Goal: Information Seeking & Learning: Learn about a topic

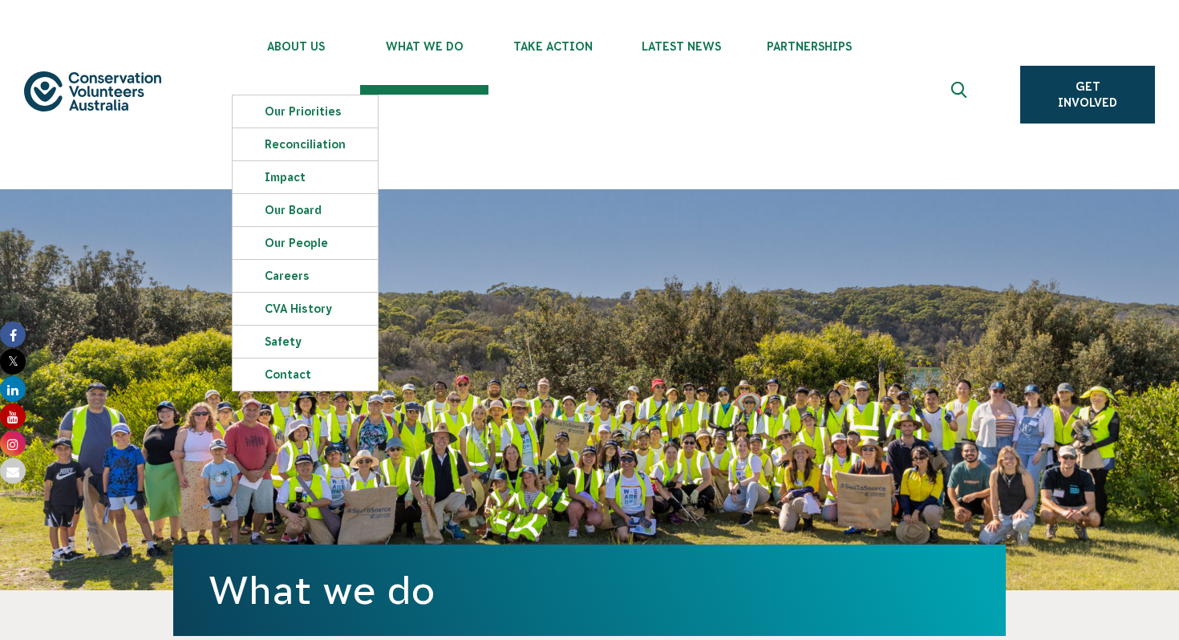
click at [631, 175] on ul "About Us Our Priorities Reconciliation Impact Our Board Our People Careers CVA …" at bounding box center [606, 94] width 749 height 189
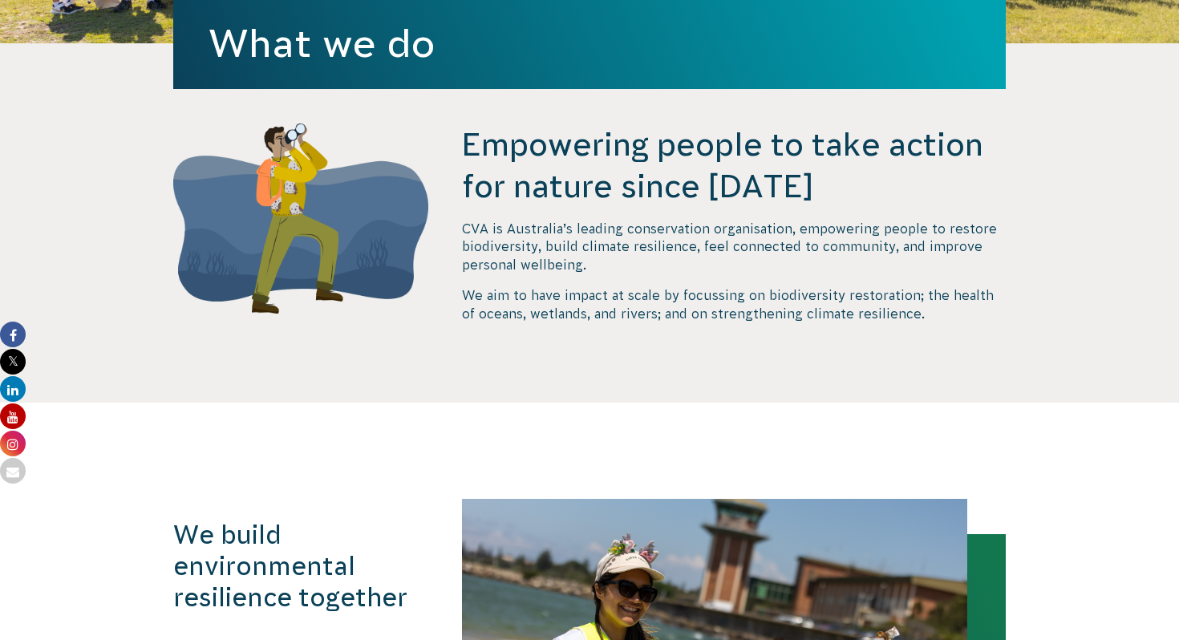
scroll to position [553, 0]
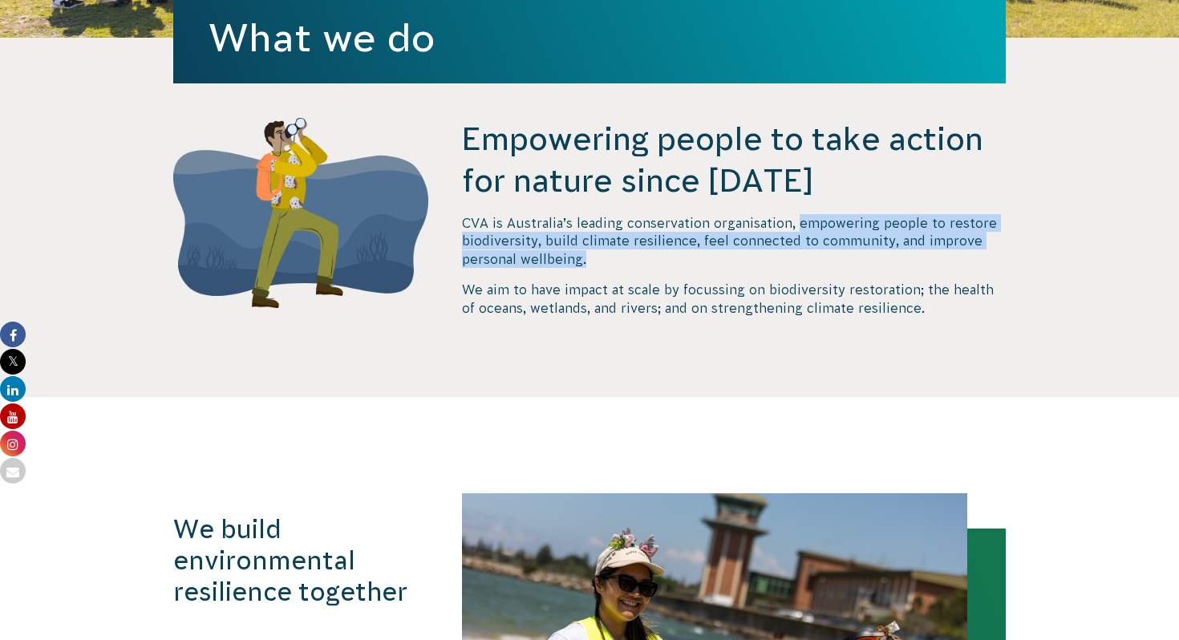
drag, startPoint x: 796, startPoint y: 219, endPoint x: 794, endPoint y: 262, distance: 42.5
click at [794, 262] on p "CVA is Australia’s leading conservation organisation, empowering people to rest…" at bounding box center [734, 241] width 544 height 54
copy p "empowering people to restore biodiversity, build climate resilience, feel conne…"
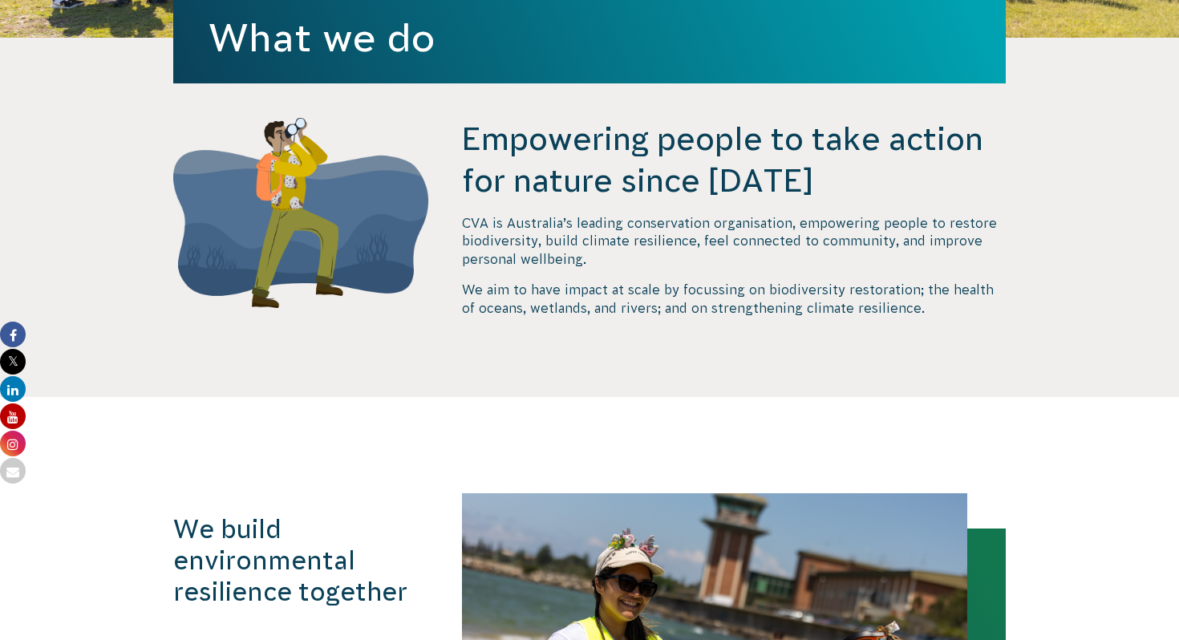
click at [667, 293] on p "We aim to have impact at scale by focussing on biodiversity restoration; the he…" at bounding box center [734, 299] width 544 height 36
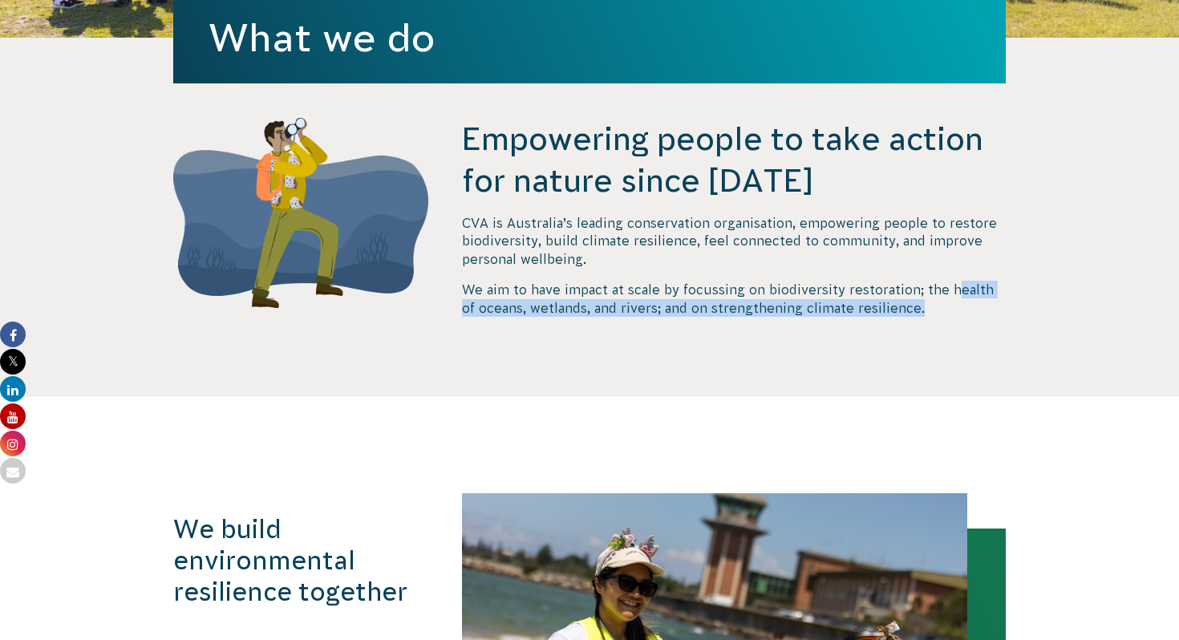
drag, startPoint x: 951, startPoint y: 290, endPoint x: 951, endPoint y: 318, distance: 28.1
click at [951, 318] on div "Empowering people to take action for nature since [DATE] CVA is Australia’s lea…" at bounding box center [734, 257] width 544 height 279
copy p "ealth of oceans, wetlands, and rivers; and on strengthening climate resilience."
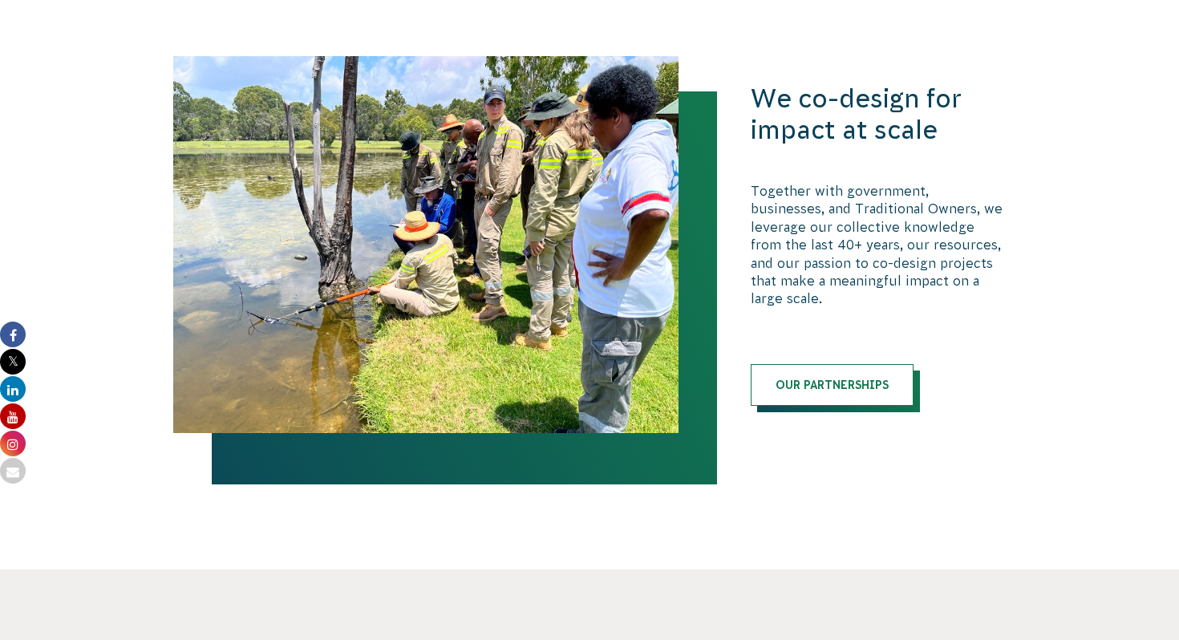
scroll to position [2033, 0]
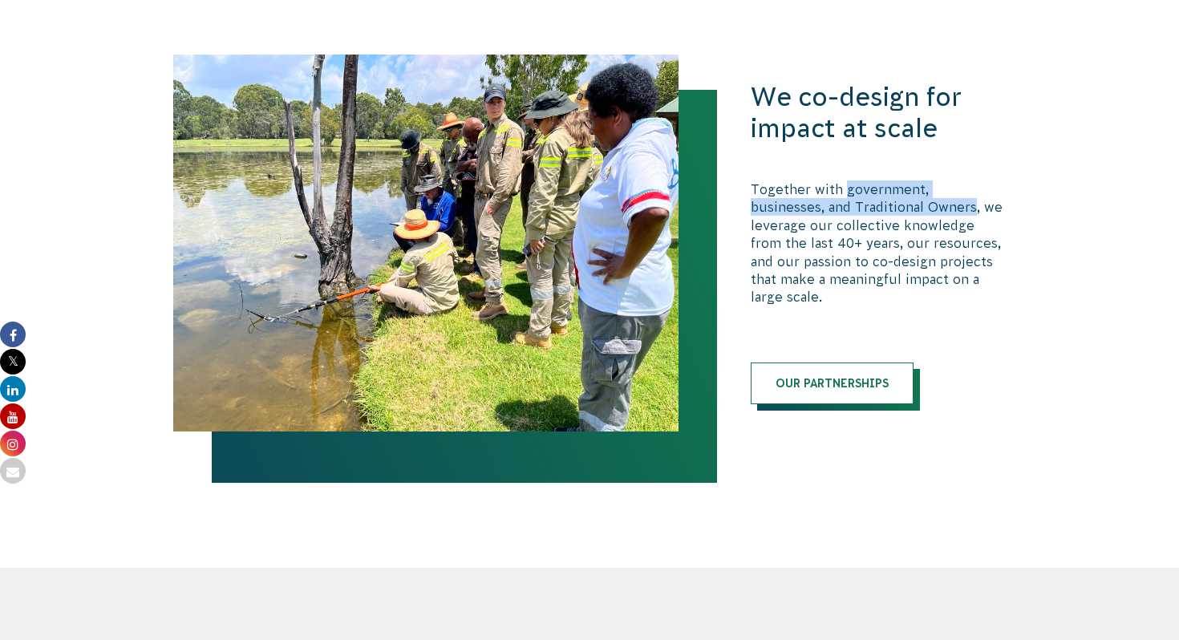
drag, startPoint x: 843, startPoint y: 198, endPoint x: 899, endPoint y: 212, distance: 57.8
click at [899, 212] on p "Together with government, businesses, and Traditional Owners, we leverage our c…" at bounding box center [878, 244] width 255 height 126
copy p "government, businesses, and Traditional Owners"
click at [941, 230] on p "Together with government, businesses, and Traditional Owners, we leverage our c…" at bounding box center [878, 244] width 255 height 126
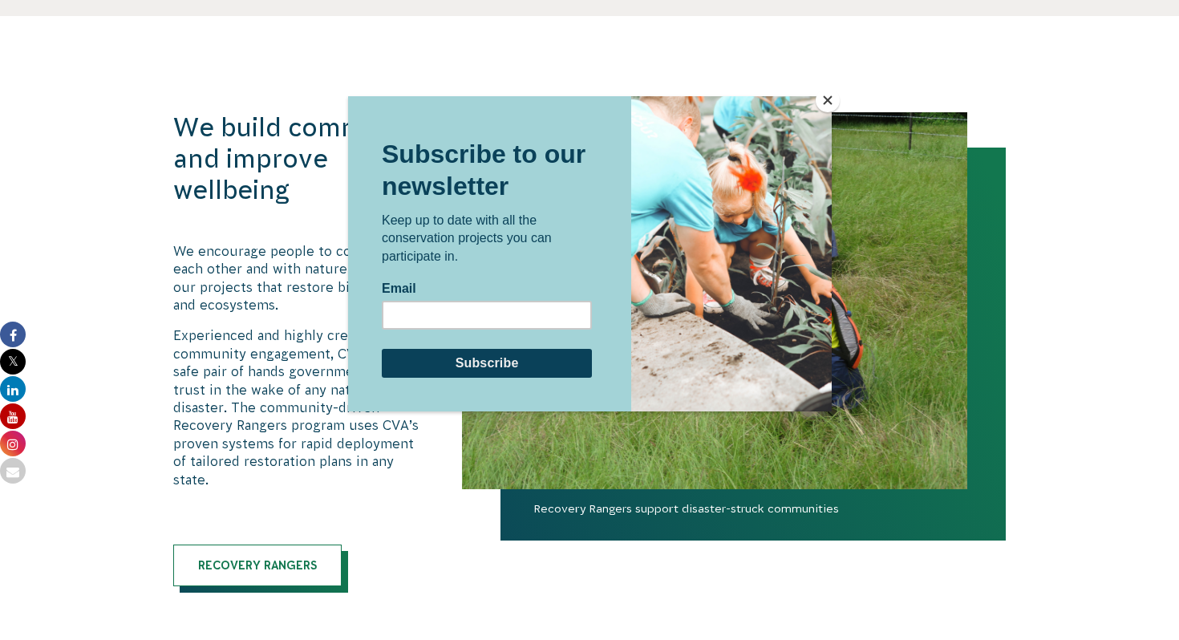
scroll to position [3268, 0]
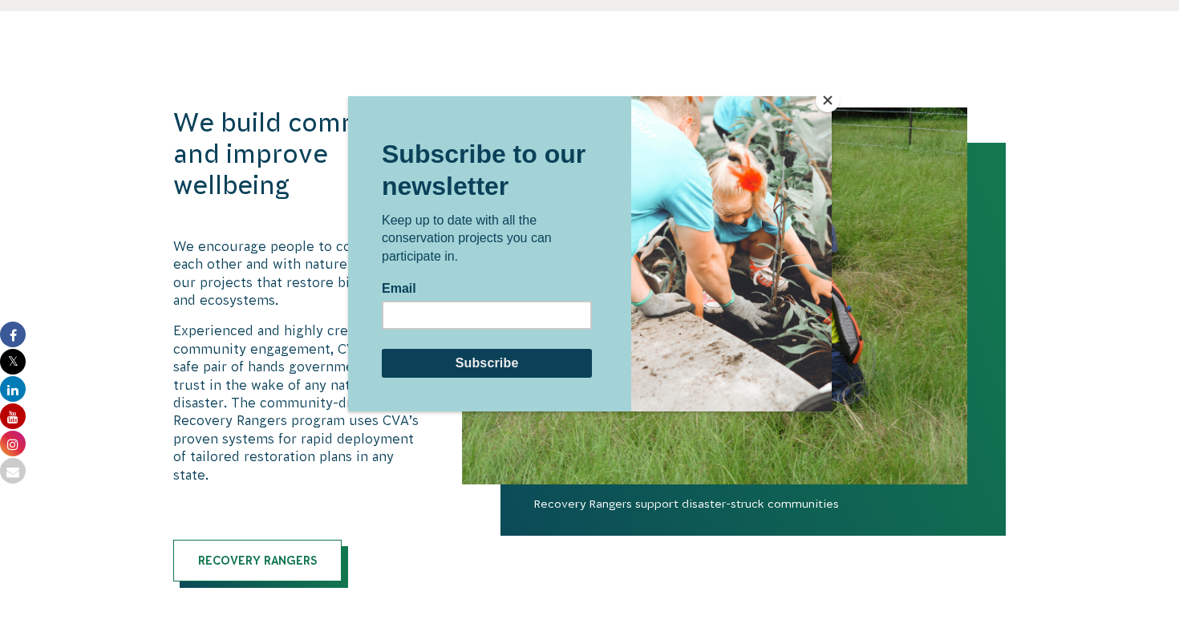
click at [831, 94] on button "Close" at bounding box center [828, 100] width 24 height 24
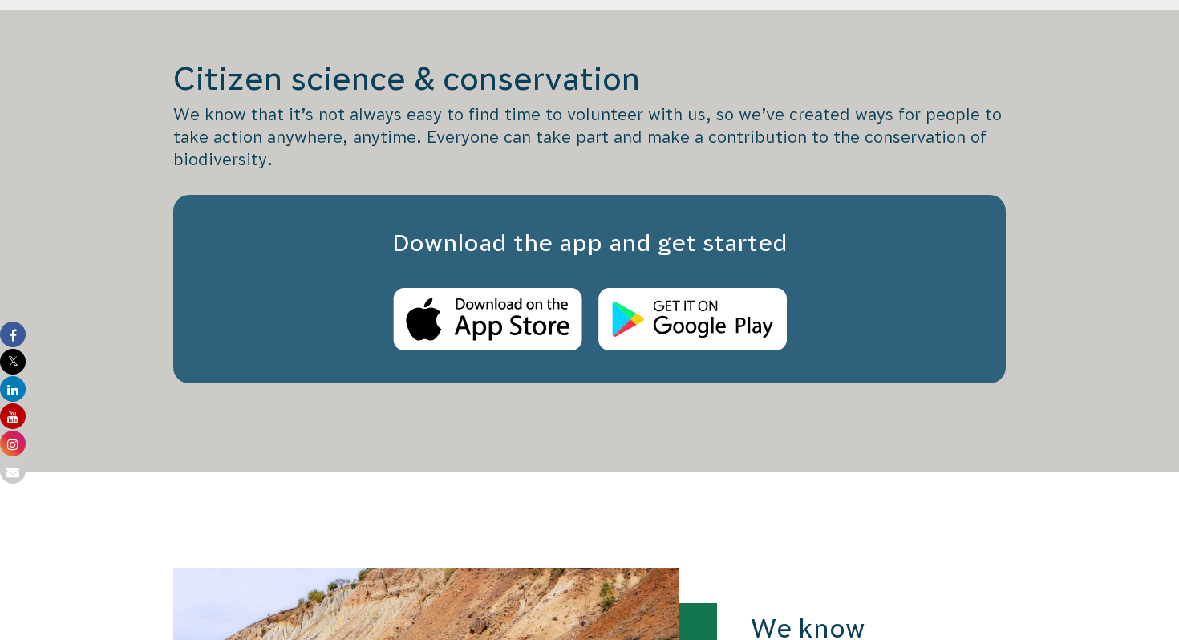
scroll to position [4390, 0]
